Goal: Find contact information

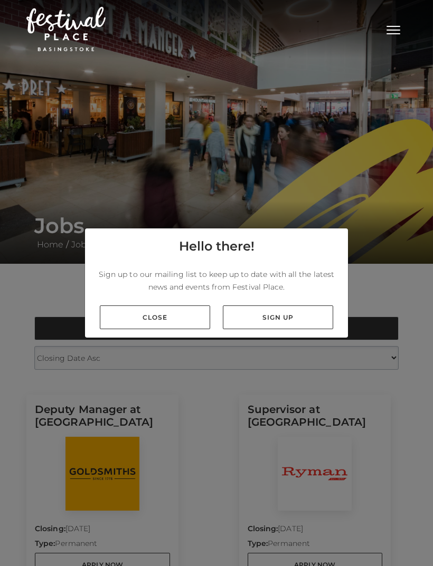
click at [173, 326] on link "Close" at bounding box center [155, 318] width 110 height 24
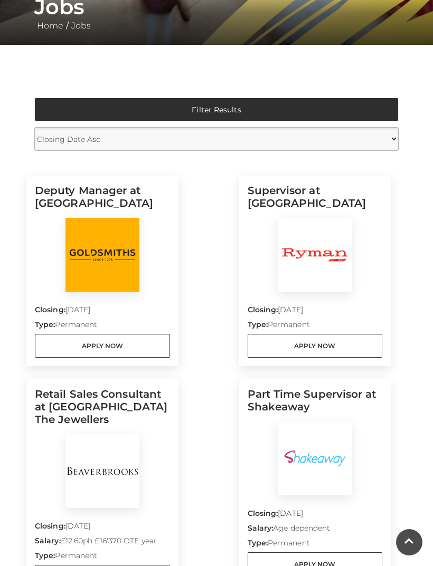
scroll to position [273, 0]
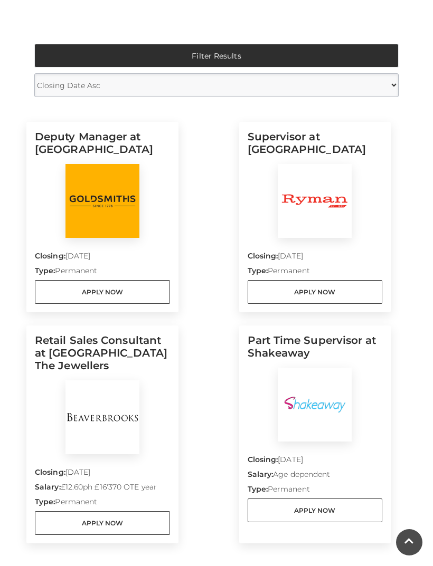
click at [56, 523] on link "Apply Now" at bounding box center [102, 523] width 135 height 24
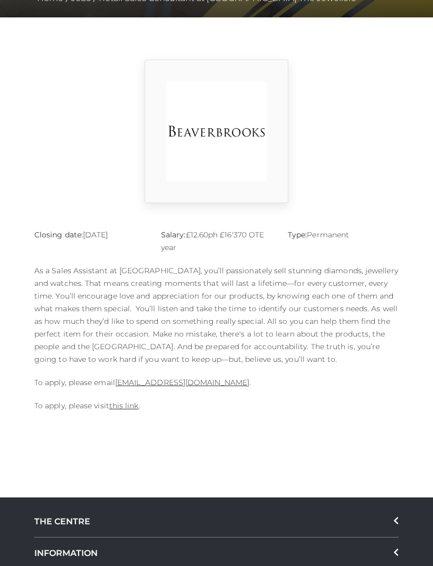
scroll to position [246, 0]
click at [127, 407] on link "this link" at bounding box center [124, 405] width 30 height 9
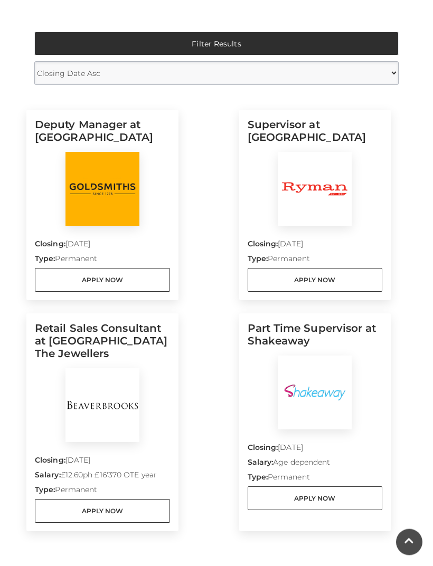
scroll to position [285, 0]
click at [122, 512] on link "Apply Now" at bounding box center [102, 511] width 135 height 24
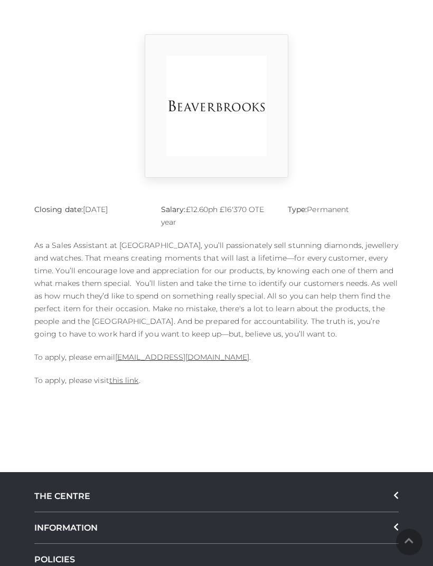
scroll to position [273, 0]
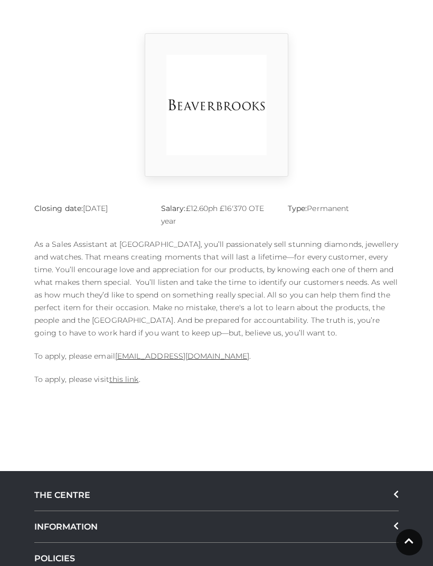
click at [128, 384] on link "this link" at bounding box center [124, 379] width 30 height 9
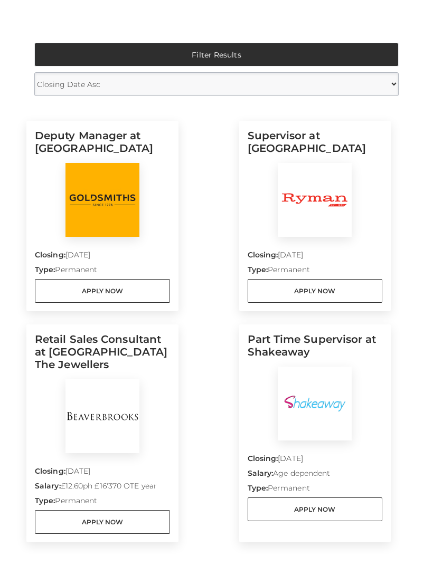
scroll to position [283, 0]
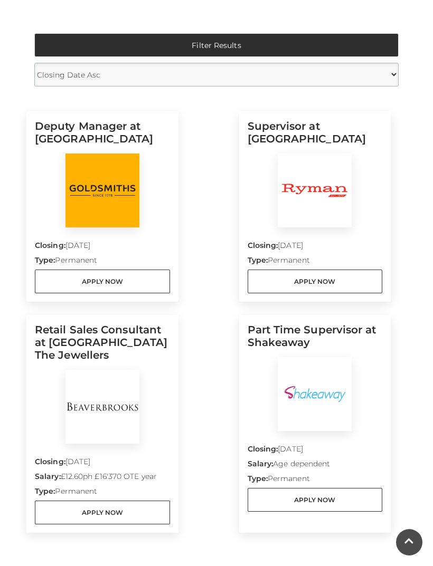
click at [127, 517] on link "Apply Now" at bounding box center [102, 513] width 135 height 24
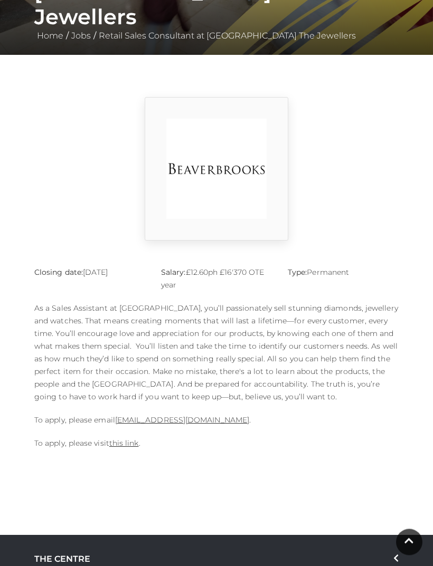
scroll to position [209, 0]
click at [127, 447] on link "this link" at bounding box center [124, 442] width 30 height 9
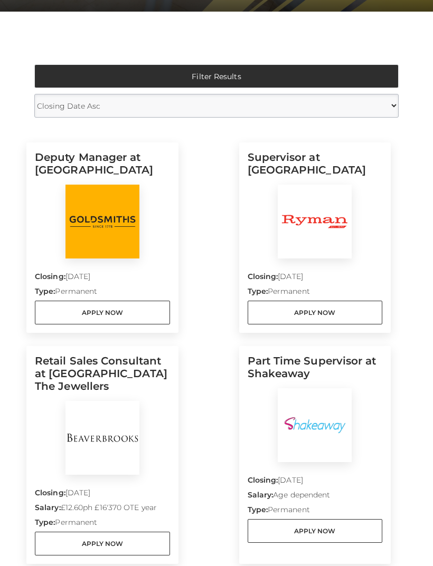
scroll to position [254, 0]
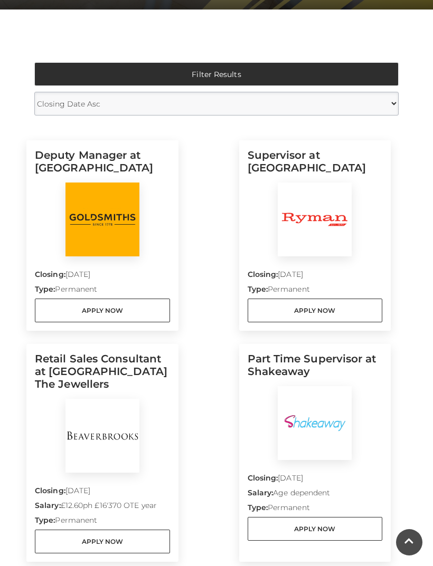
click at [135, 552] on link "Apply Now" at bounding box center [102, 542] width 135 height 24
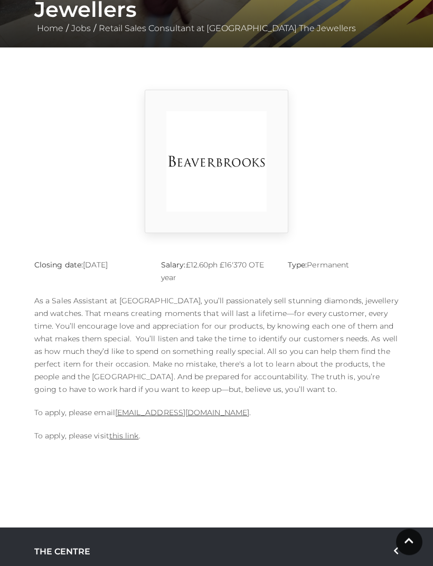
scroll to position [216, 0]
click at [184, 414] on link "[EMAIL_ADDRESS][DOMAIN_NAME]" at bounding box center [182, 412] width 134 height 9
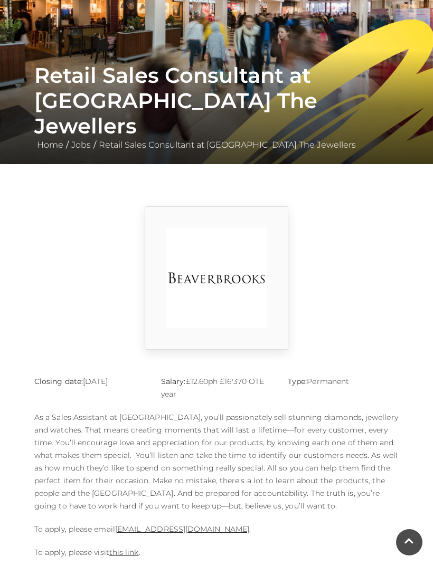
scroll to position [100, 0]
